Goal: Task Accomplishment & Management: Use online tool/utility

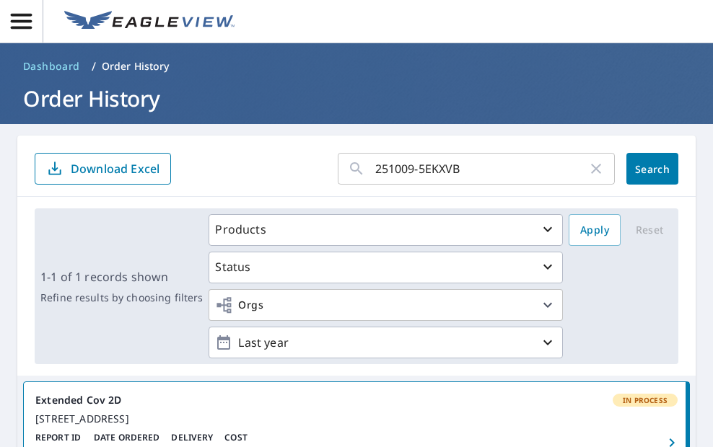
click at [591, 170] on icon "button" at bounding box center [596, 169] width 10 height 10
click at [454, 167] on input "text" at bounding box center [494, 169] width 239 height 40
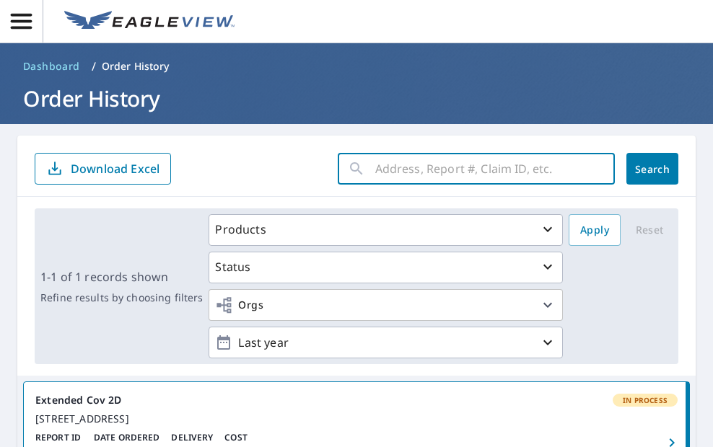
paste input "251009-87TKBR"
type input "251009-87TKBR"
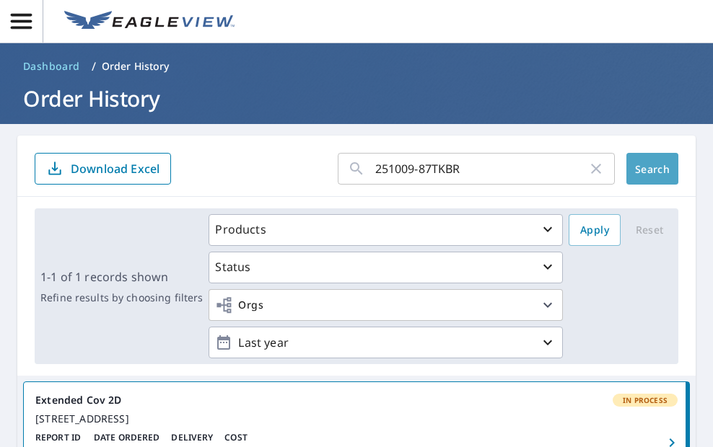
click at [641, 171] on span "Search" at bounding box center [652, 169] width 29 height 14
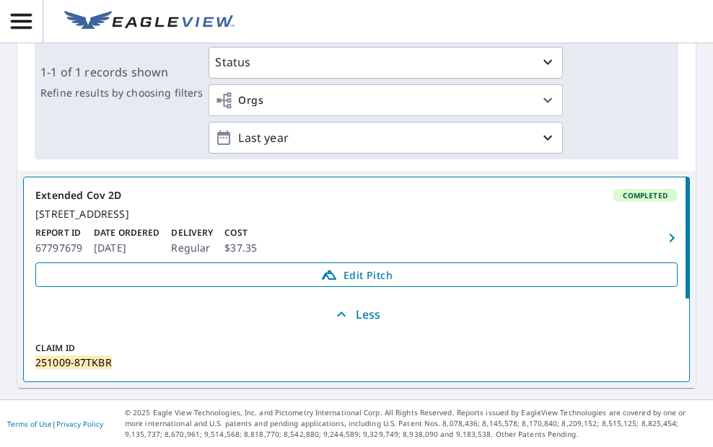
click at [301, 273] on span "Edit Pitch" at bounding box center [356, 274] width 623 height 17
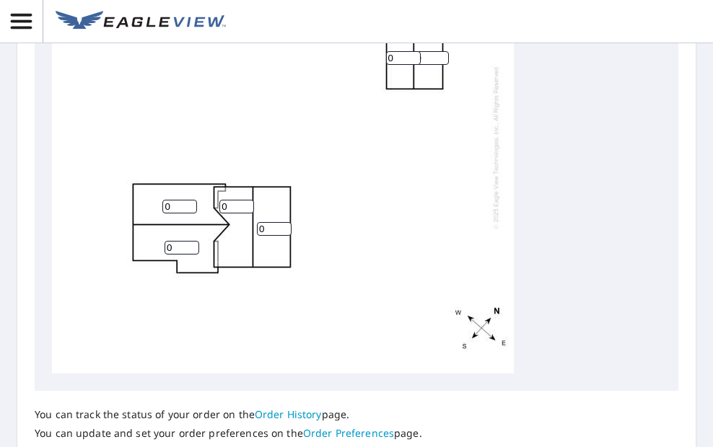
scroll to position [361, 0]
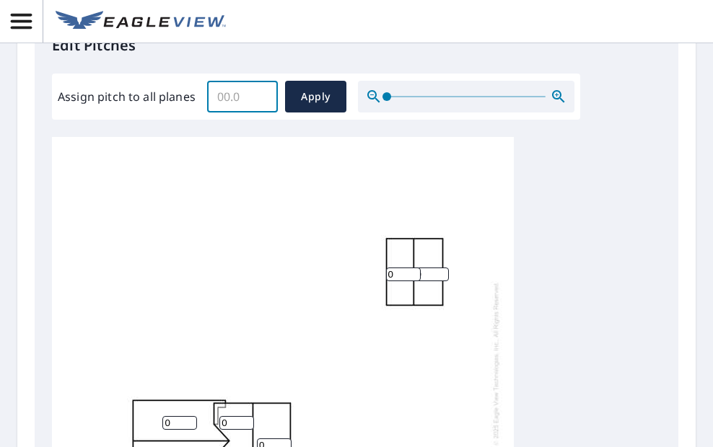
click at [234, 100] on input "Assign pitch to all planes" at bounding box center [242, 96] width 71 height 40
drag, startPoint x: 234, startPoint y: 94, endPoint x: 194, endPoint y: 96, distance: 39.7
click at [194, 96] on div "Assign pitch to all planes 6 ​ Apply" at bounding box center [316, 97] width 516 height 32
type input "6"
click at [304, 103] on span "Apply" at bounding box center [315, 97] width 38 height 18
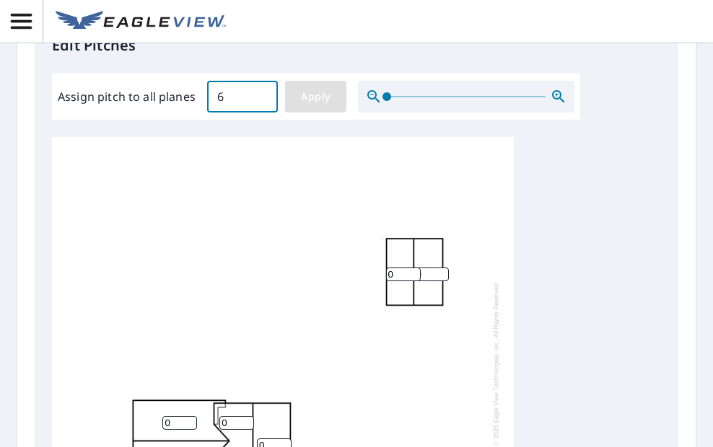
type input "6"
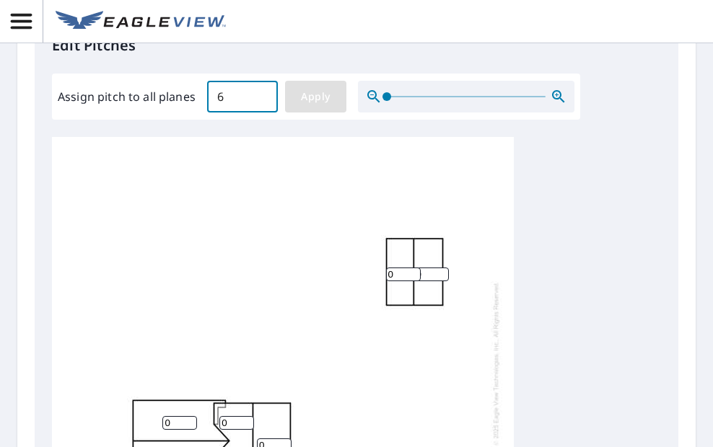
type input "6"
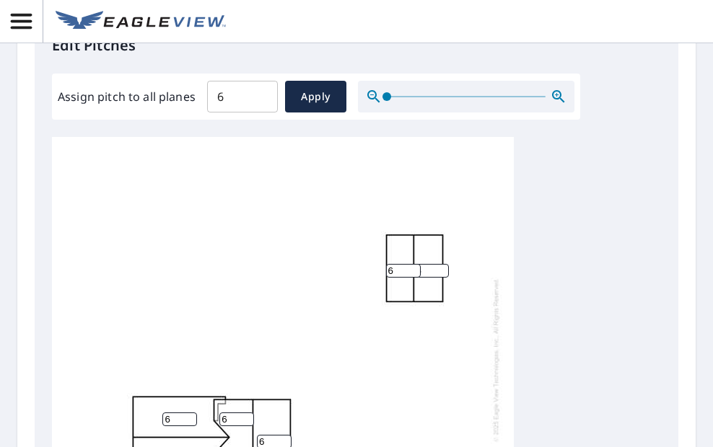
scroll to position [505, 0]
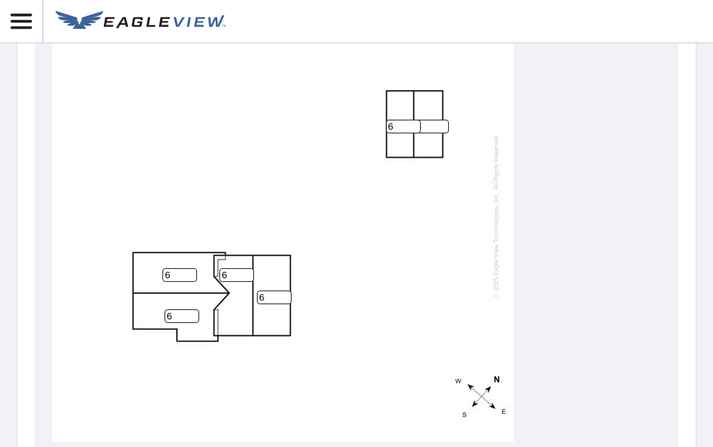
drag, startPoint x: 228, startPoint y: 262, endPoint x: 210, endPoint y: 265, distance: 18.3
click at [210, 265] on div "6 6 6 6 6 6" at bounding box center [283, 215] width 462 height 453
type input "7"
drag, startPoint x: 266, startPoint y: 283, endPoint x: 252, endPoint y: 283, distance: 14.4
click at [252, 283] on div "6 6 7 7 6 6" at bounding box center [283, 215] width 462 height 453
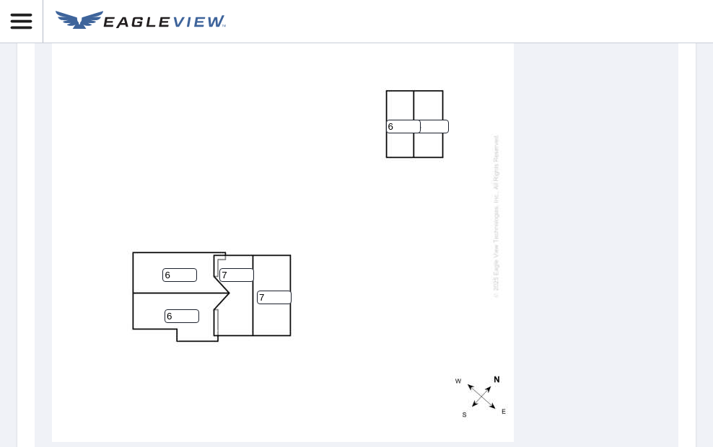
scroll to position [696, 0]
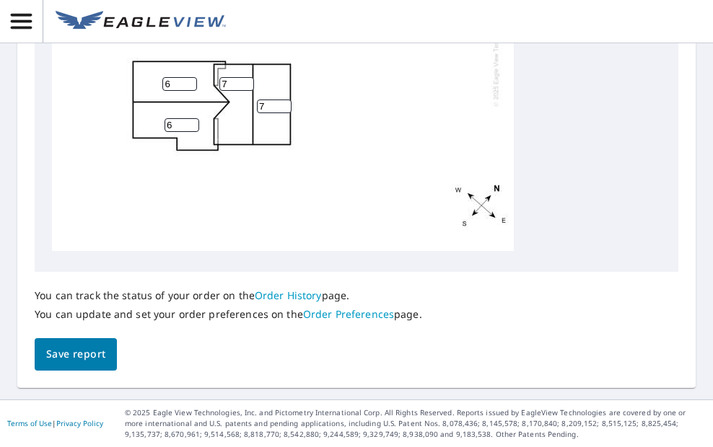
type input "7"
click at [70, 361] on span "Save report" at bounding box center [75, 354] width 59 height 18
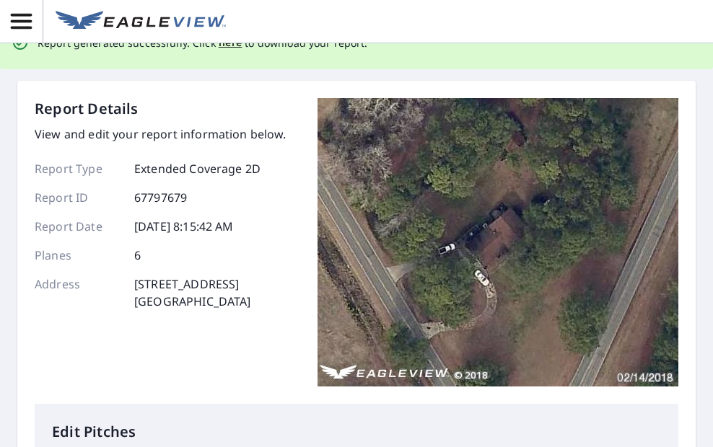
scroll to position [0, 0]
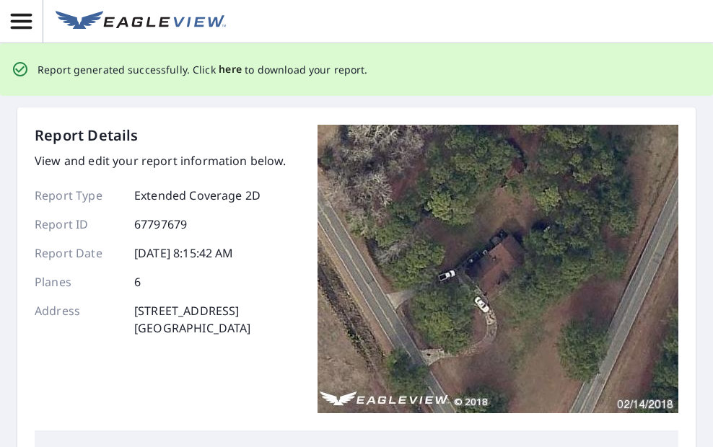
click at [228, 66] on span "here" at bounding box center [231, 70] width 24 height 18
